Goal: Information Seeking & Learning: Check status

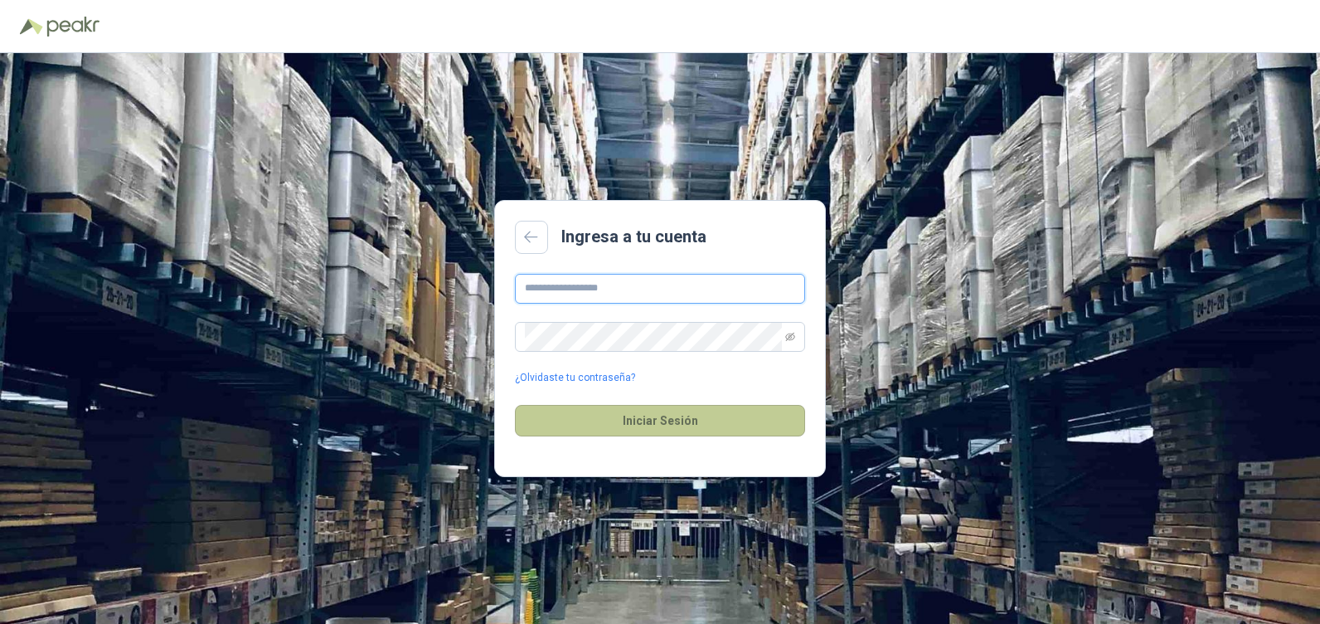
type input "**********"
click at [745, 407] on button "Iniciar Sesión" at bounding box center [660, 421] width 290 height 32
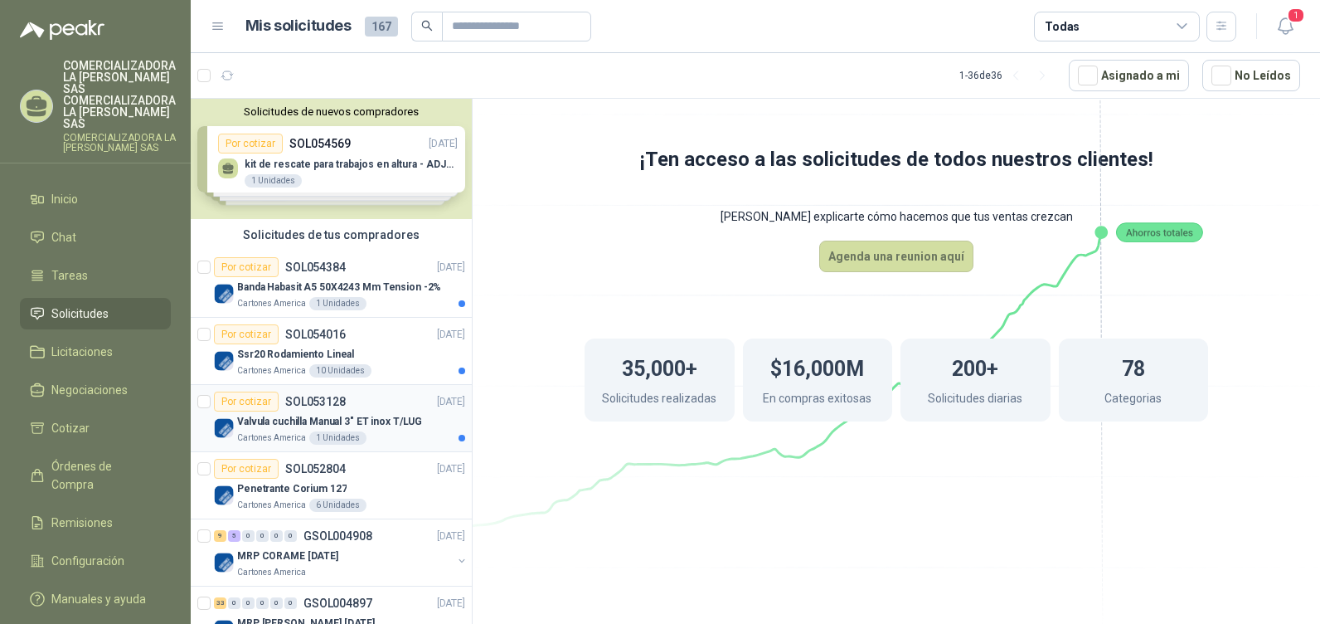
click at [390, 420] on p "Valvula cuchilla Manual 3" ET inox T/LUG" at bounding box center [329, 422] width 185 height 16
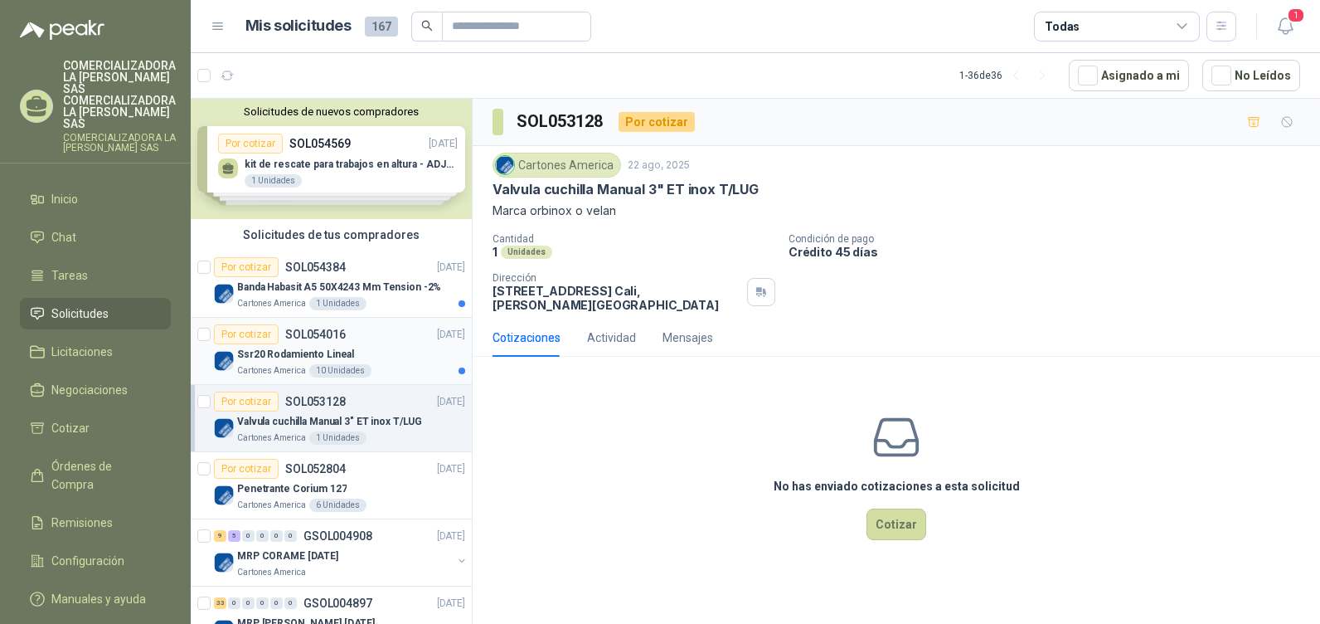
click at [360, 362] on div "Ssr20 Rodamiento Lineal" at bounding box center [351, 354] width 228 height 20
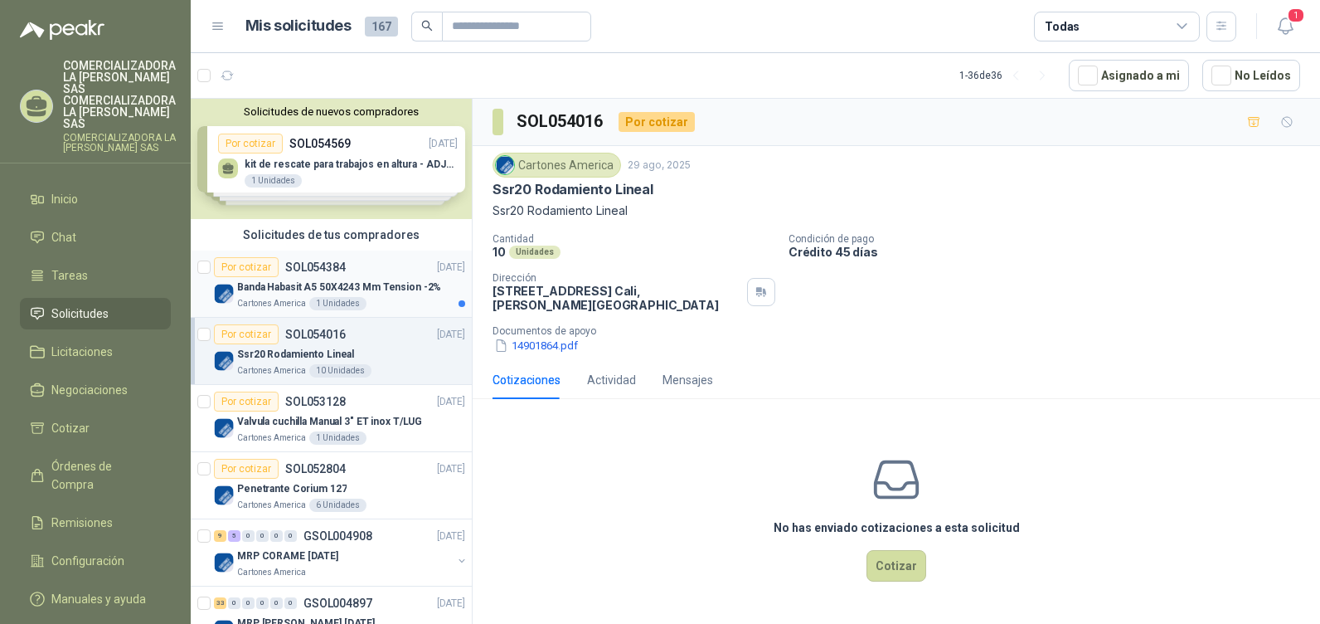
click at [372, 279] on p "Banda Habasit A5 50X4243 Mm Tension -2%" at bounding box center [339, 287] width 204 height 16
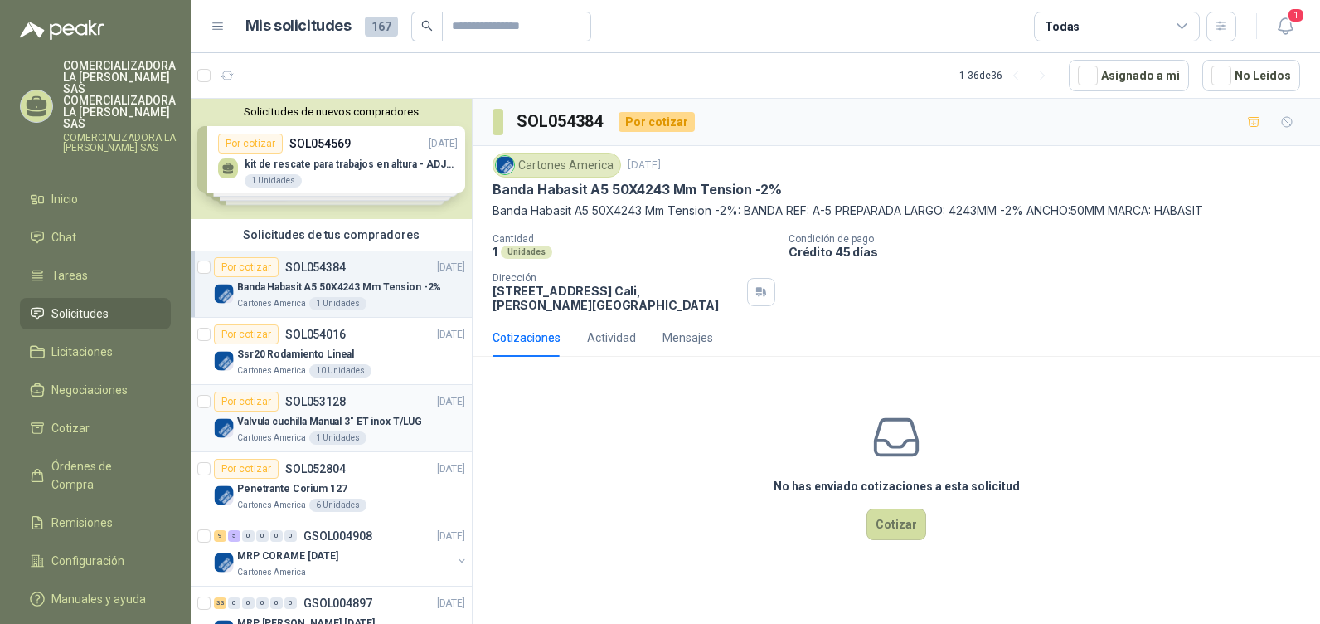
click at [375, 387] on article "Por cotizar SOL053128 [DATE] Valvula cuchilla Manual 3" ET inox T/LUG Cartones …" at bounding box center [331, 418] width 281 height 67
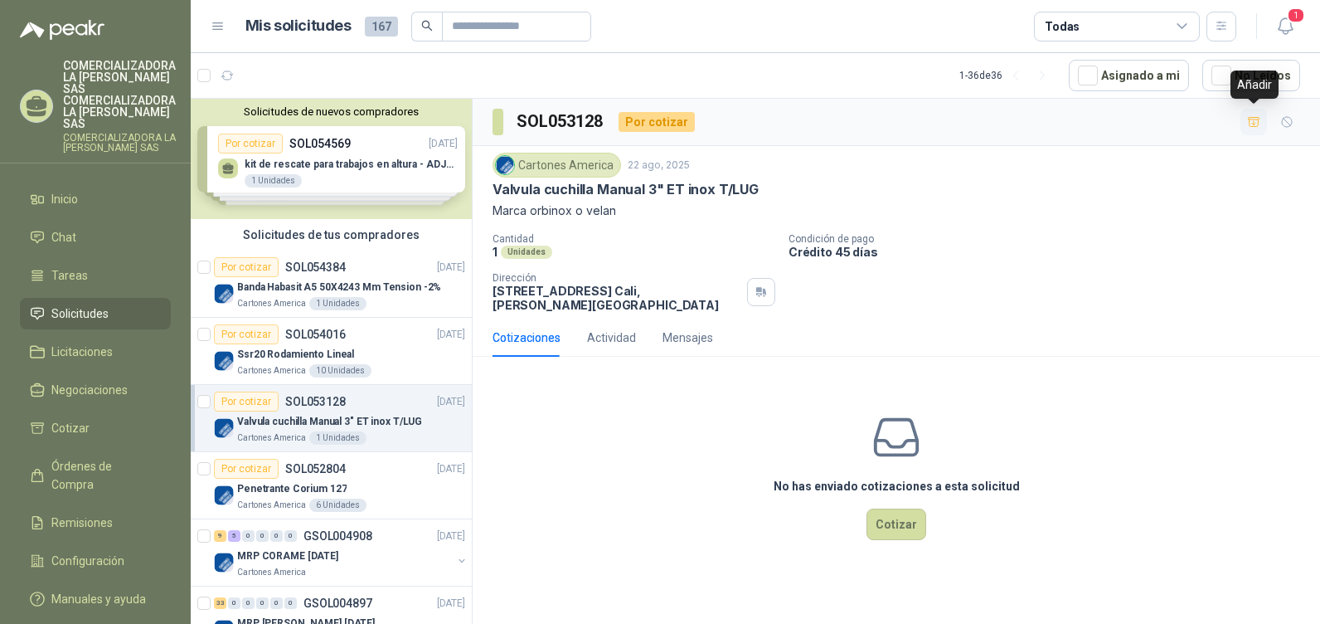
click at [1250, 123] on icon "button" at bounding box center [1254, 122] width 14 height 14
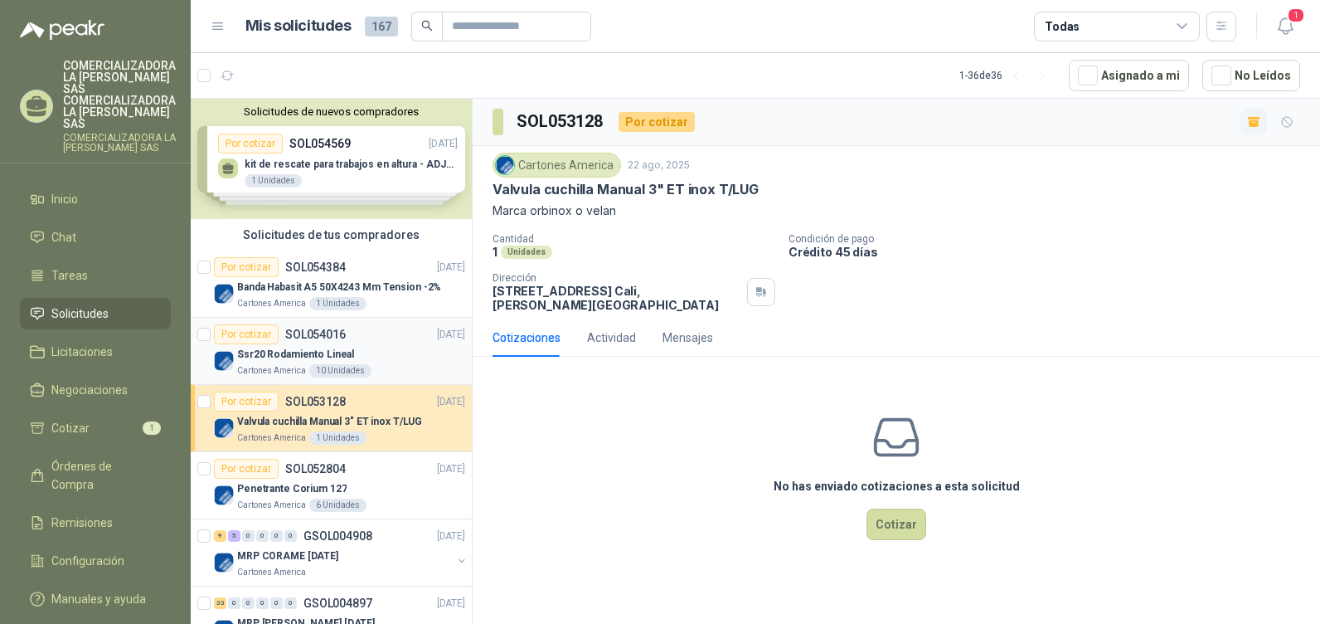
click at [353, 352] on div "Ssr20 Rodamiento Lineal" at bounding box center [351, 354] width 228 height 20
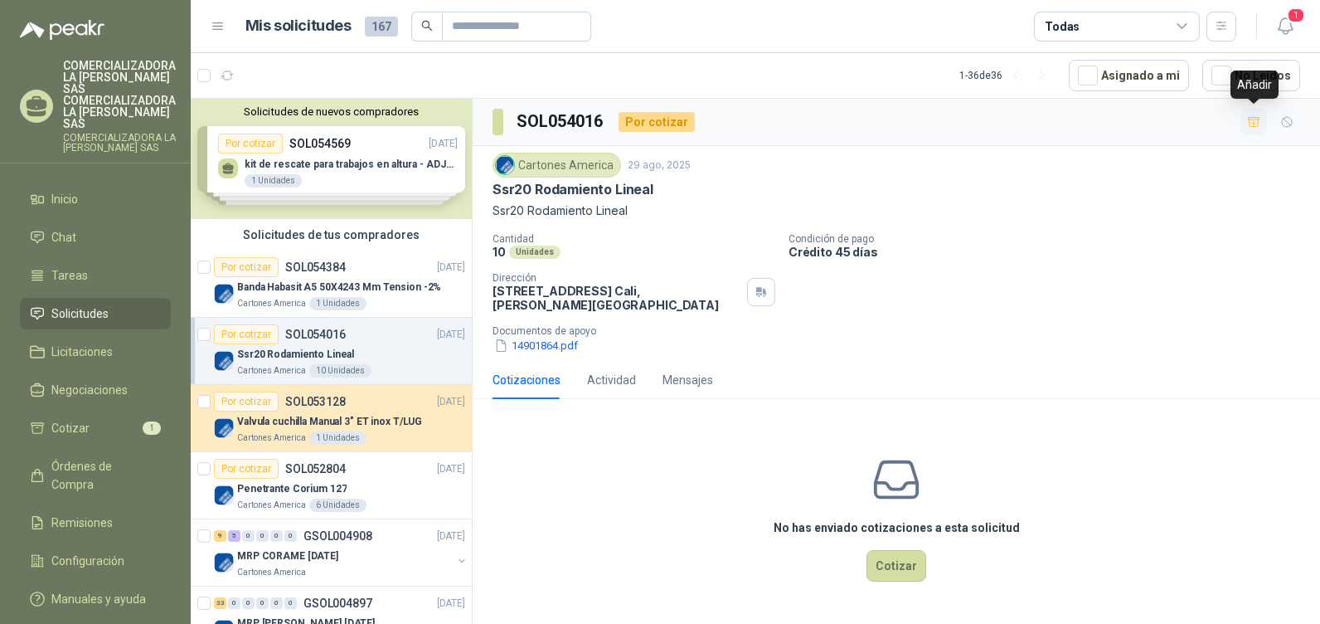
click at [1255, 124] on icon "button" at bounding box center [1254, 121] width 12 height 9
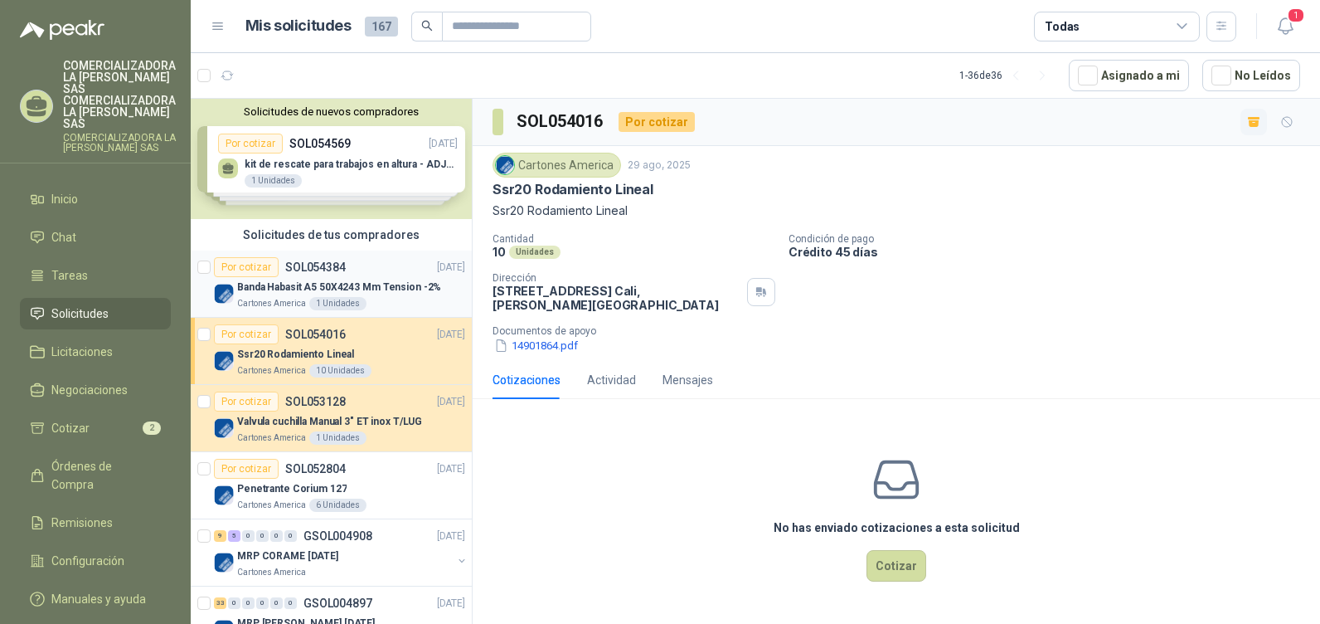
click at [373, 283] on p "Banda Habasit A5 50X4243 Mm Tension -2%" at bounding box center [339, 287] width 204 height 16
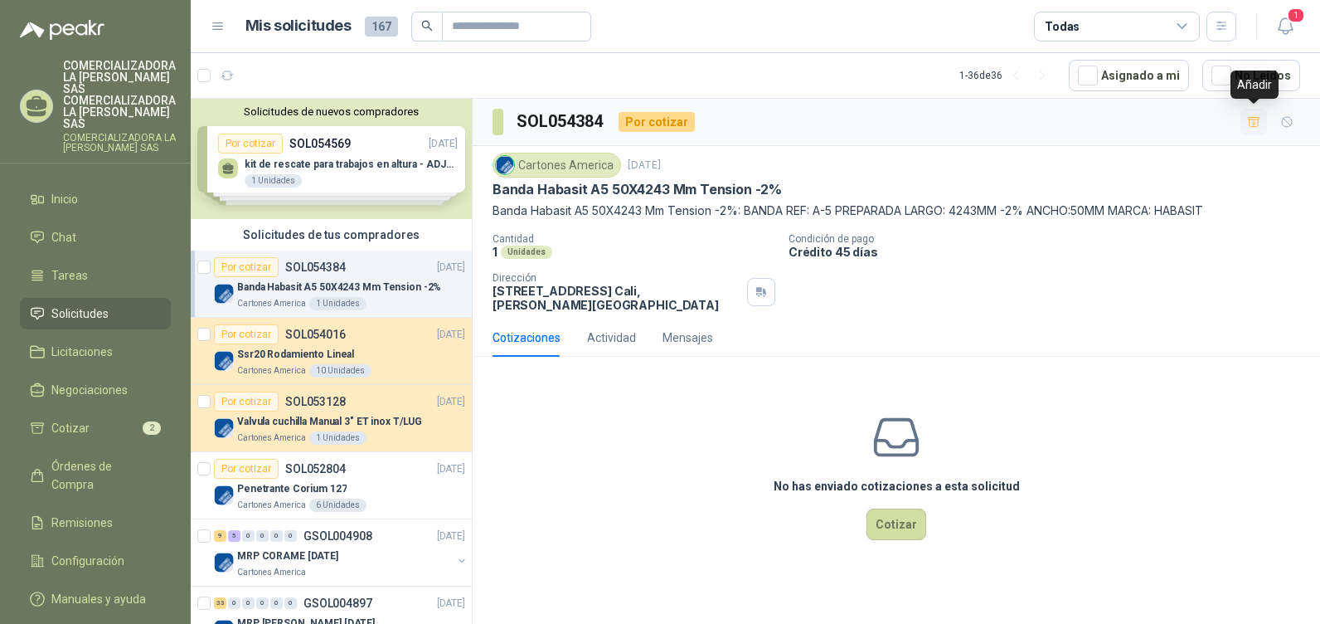
click at [1260, 120] on icon "button" at bounding box center [1254, 122] width 14 height 14
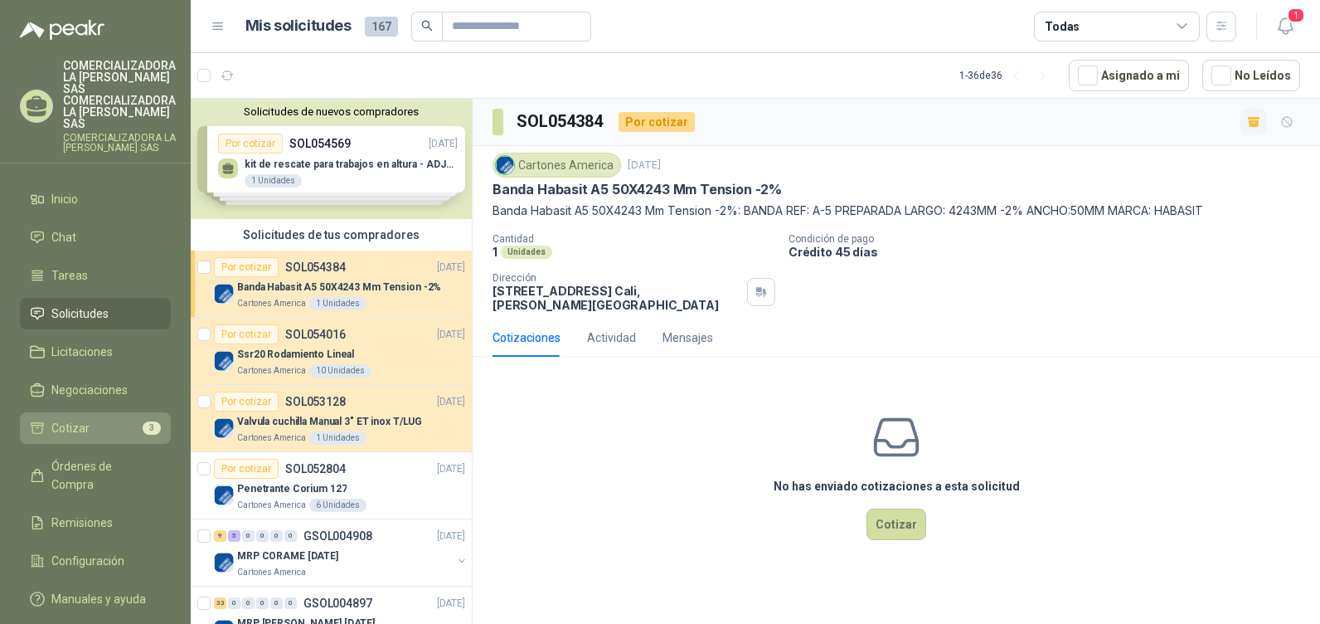
click at [155, 421] on span "3" at bounding box center [152, 427] width 18 height 13
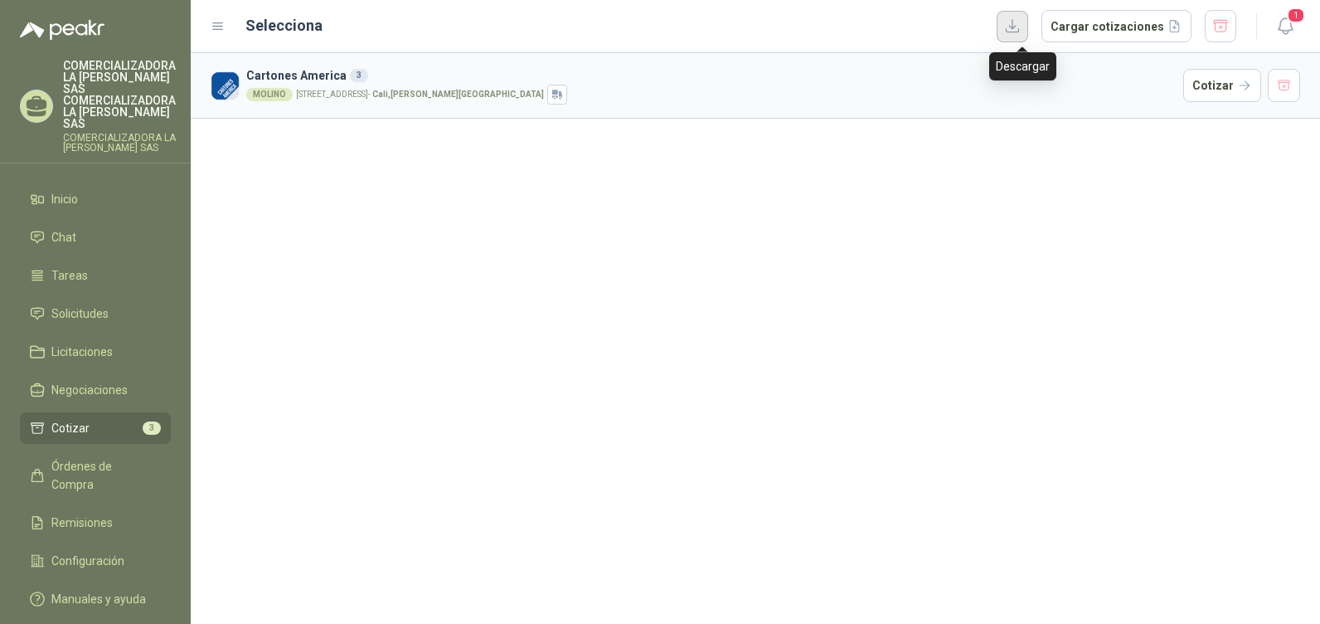
click at [1026, 24] on button "button" at bounding box center [1013, 27] width 32 height 32
drag, startPoint x: 647, startPoint y: 231, endPoint x: 880, endPoint y: 148, distance: 247.3
click at [645, 228] on div "Cartones America 3 MOLINO [STREET_ADDRESS][PERSON_NAME] Cotizar" at bounding box center [755, 338] width 1129 height 570
click at [1279, 86] on button "button" at bounding box center [1284, 85] width 33 height 33
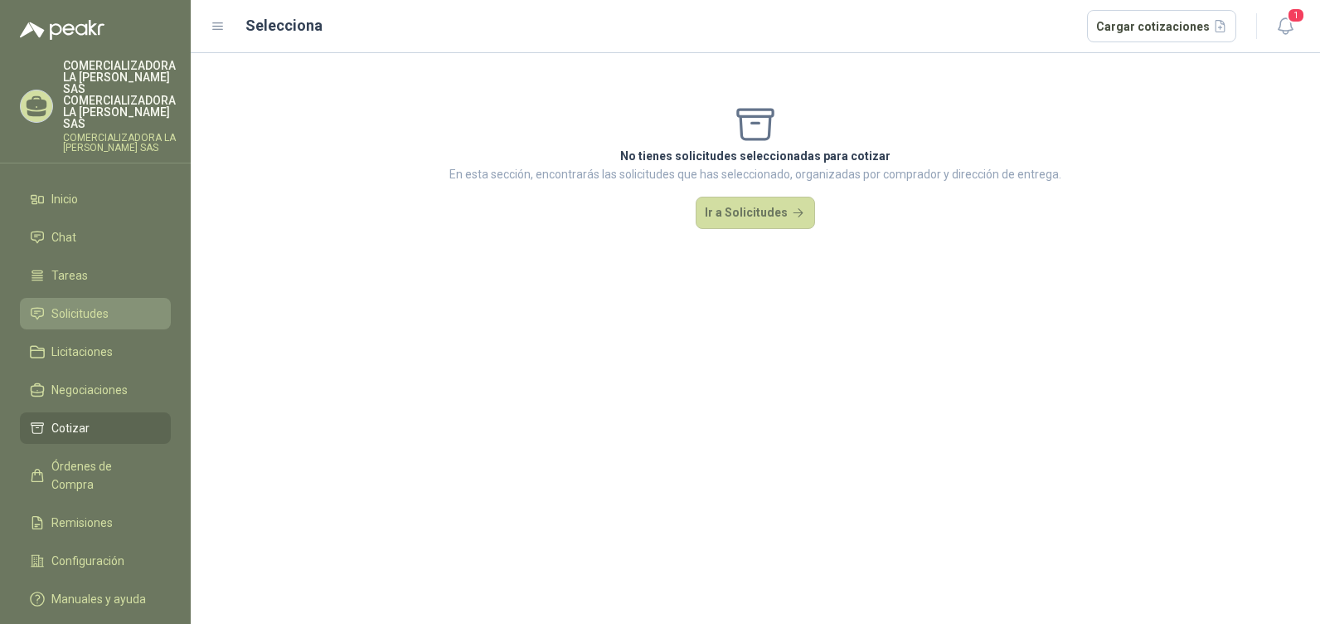
click at [118, 304] on li "Solicitudes" at bounding box center [95, 313] width 131 height 18
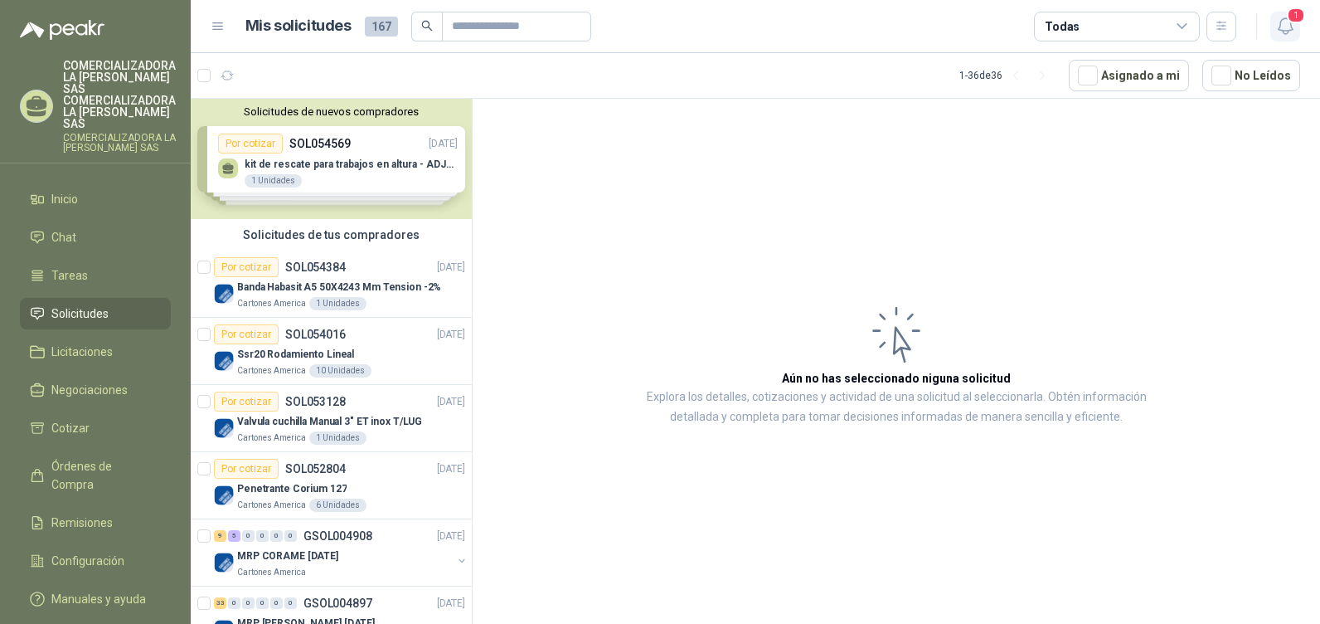
click at [1292, 20] on span "1" at bounding box center [1296, 15] width 18 height 16
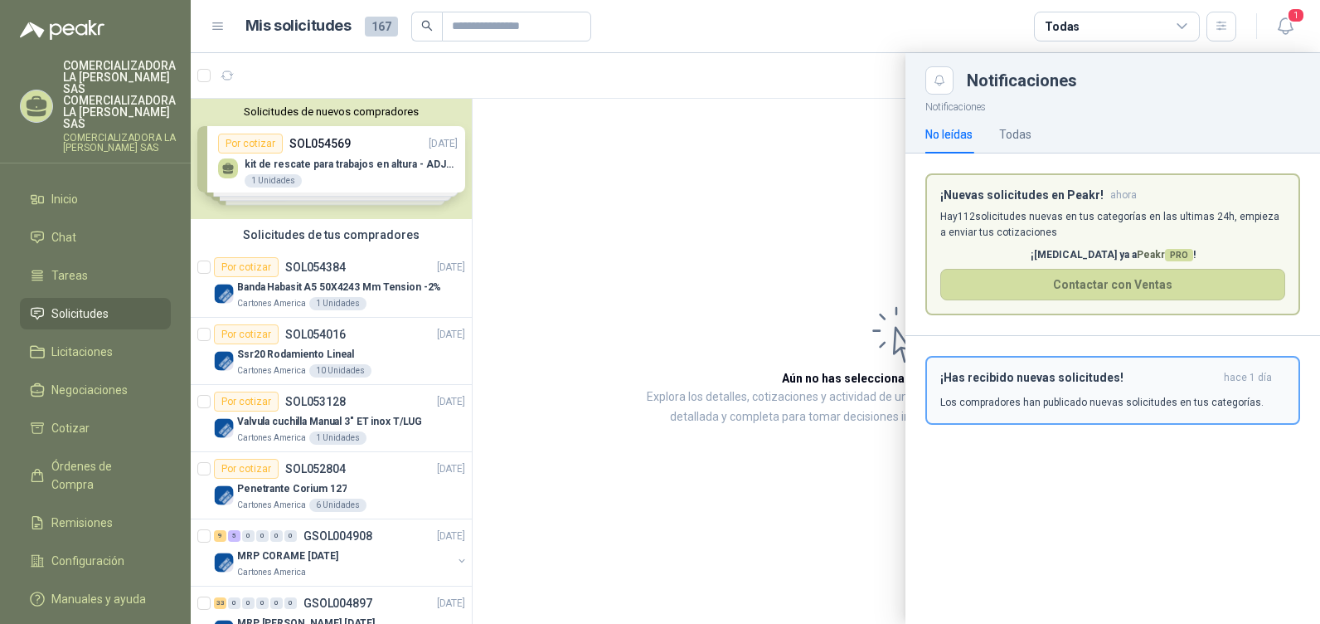
click at [1042, 380] on h3 "¡Has recibido nuevas solicitudes!" at bounding box center [1078, 378] width 277 height 14
